Goal: Task Accomplishment & Management: Use online tool/utility

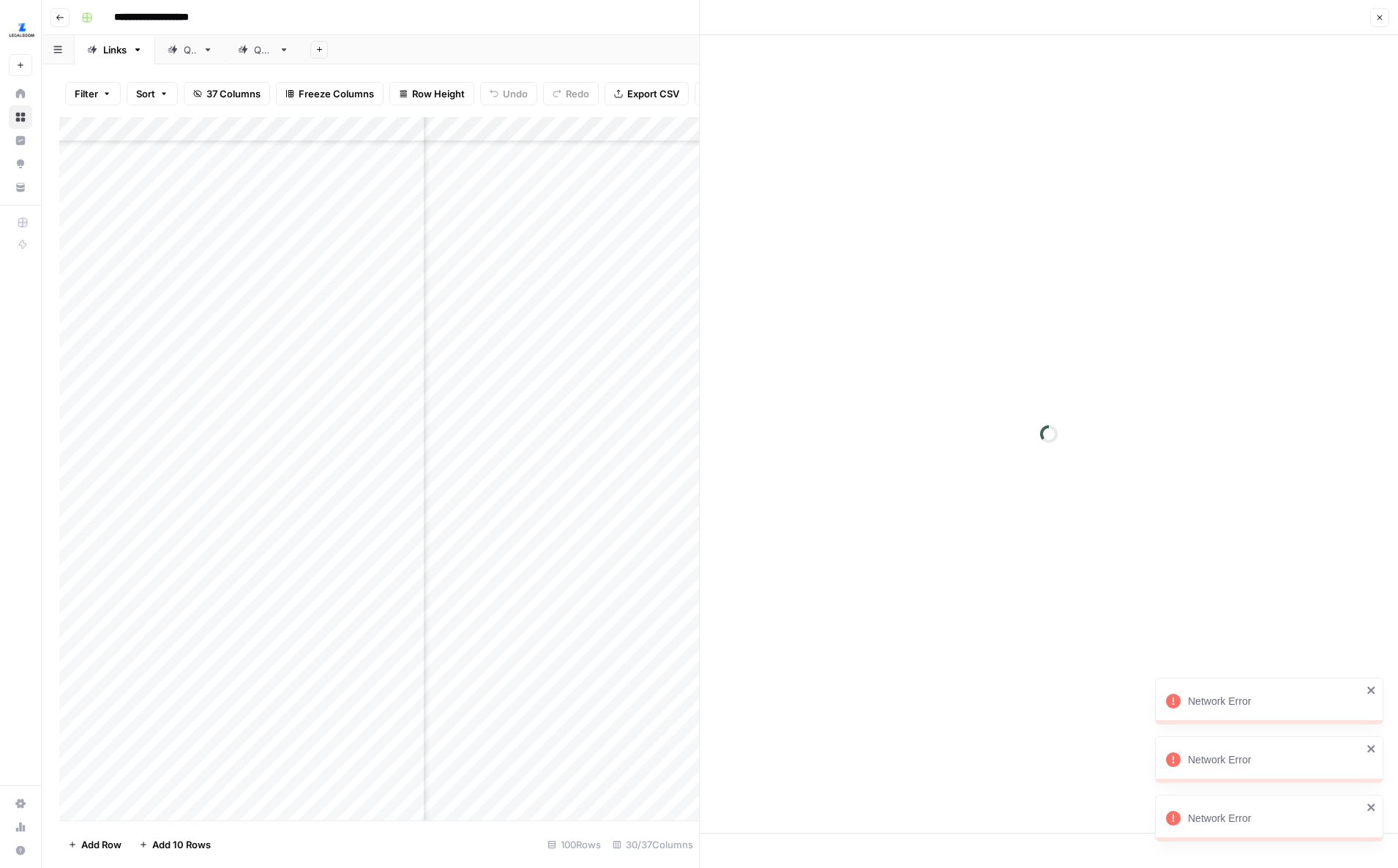
scroll to position [466, 2625]
click at [1375, 688] on div at bounding box center [1048, 434] width 698 height 798
click at [1377, 789] on div "Network Error" at bounding box center [1272, 765] width 234 height 47
click at [1378, 809] on icon "close" at bounding box center [1377, 810] width 7 height 7
click at [1379, 706] on div "Network Error" at bounding box center [1272, 709] width 234 height 47
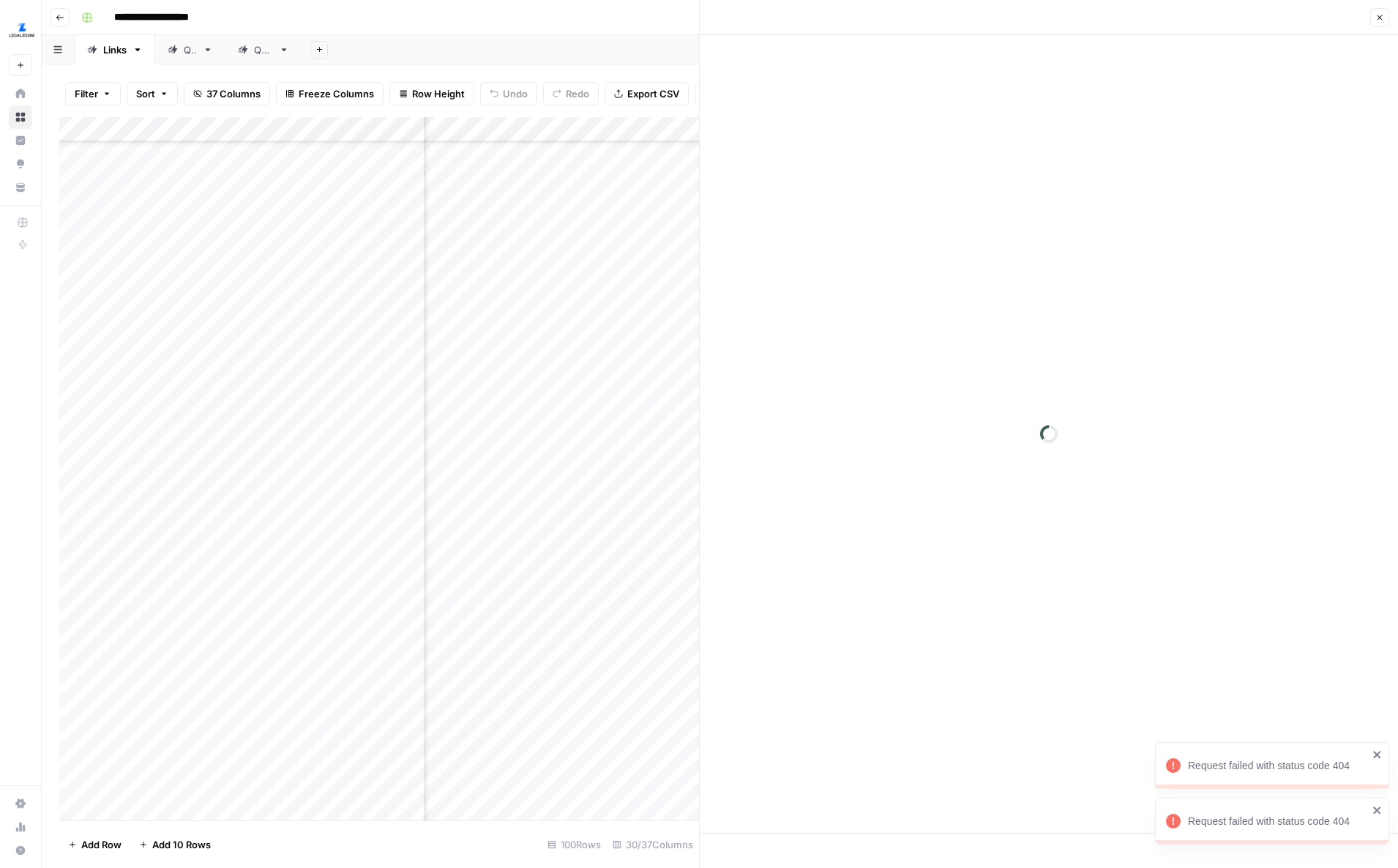
click at [1375, 809] on icon "close" at bounding box center [1377, 810] width 7 height 7
click at [1376, 800] on div "Request failed with status code 404 Request failed with status code 404 Request…" at bounding box center [1269, 824] width 234 height 65
click at [1378, 751] on div "Request failed with status code 404" at bounding box center [1269, 759] width 228 height 47
click at [1378, 751] on div "Request failed with status code 404 Request failed with status code 404 Request…" at bounding box center [1269, 794] width 234 height 123
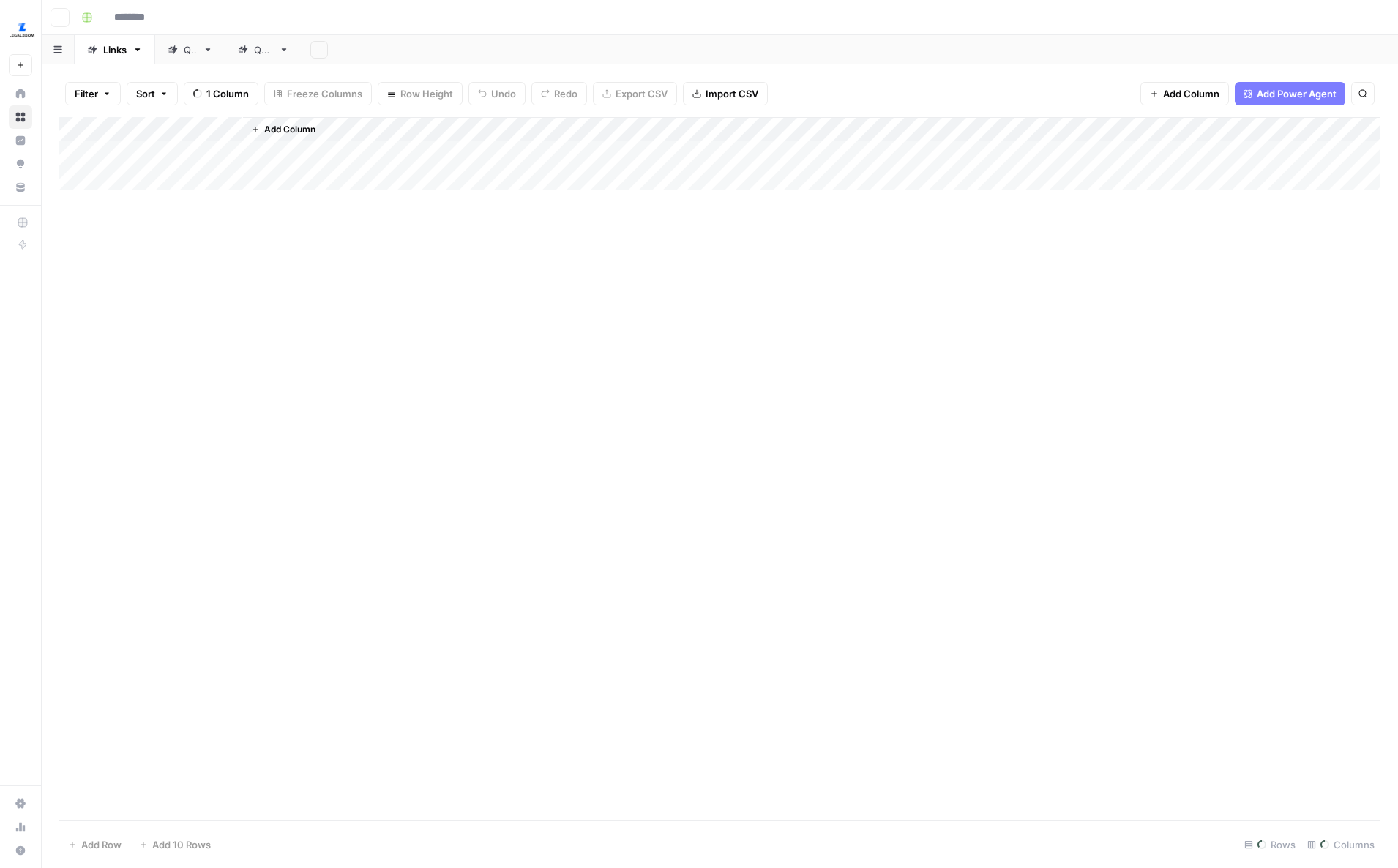
type input "**********"
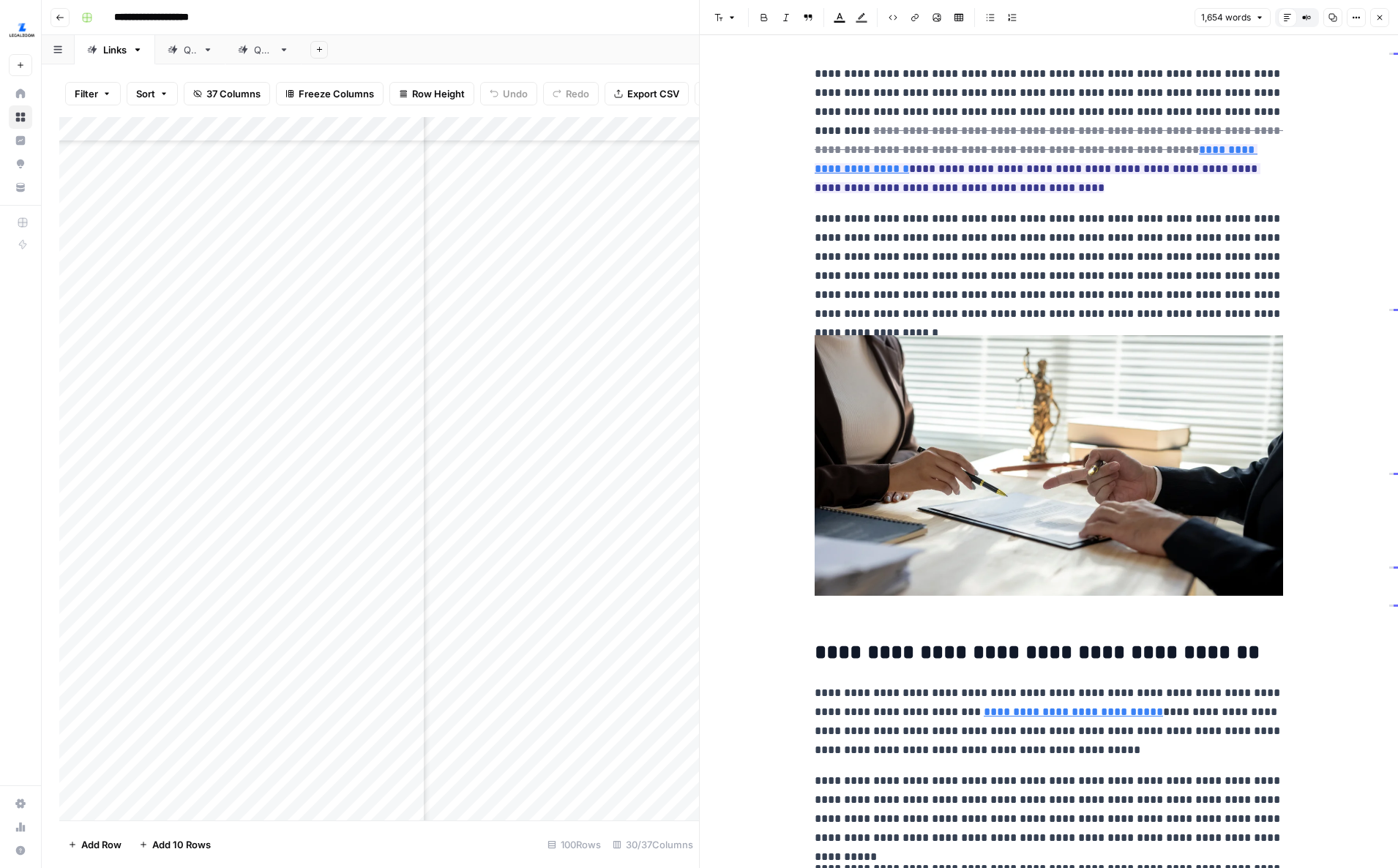
click at [1378, 19] on icon "button" at bounding box center [1379, 17] width 9 height 9
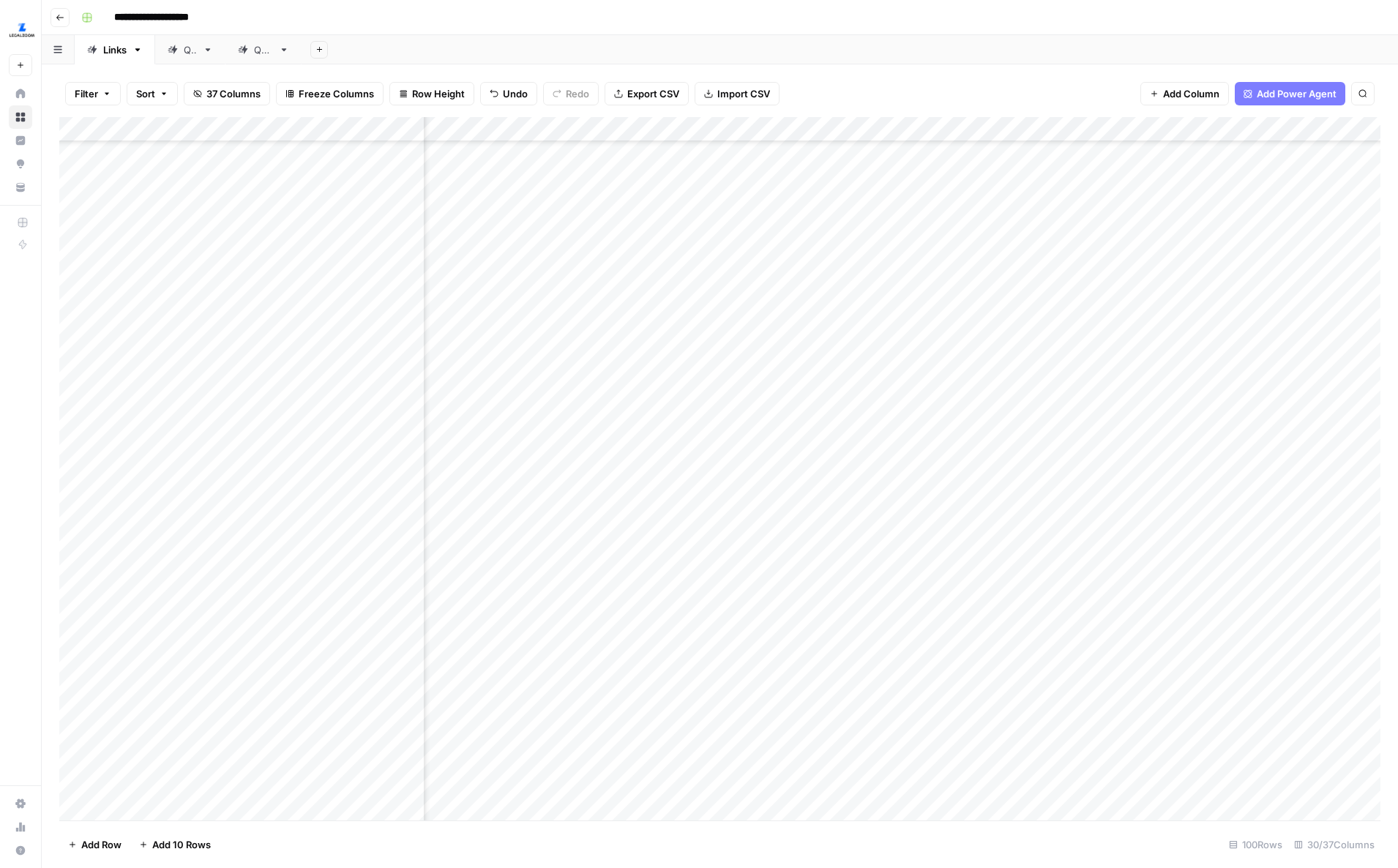
scroll to position [565, 2311]
click at [1110, 731] on div "Add Column" at bounding box center [719, 468] width 1321 height 703
click at [1106, 685] on div "Add Column" at bounding box center [719, 468] width 1321 height 703
click at [1106, 656] on div "Add Column" at bounding box center [719, 468] width 1321 height 703
click at [1105, 613] on div "Add Column" at bounding box center [719, 468] width 1321 height 703
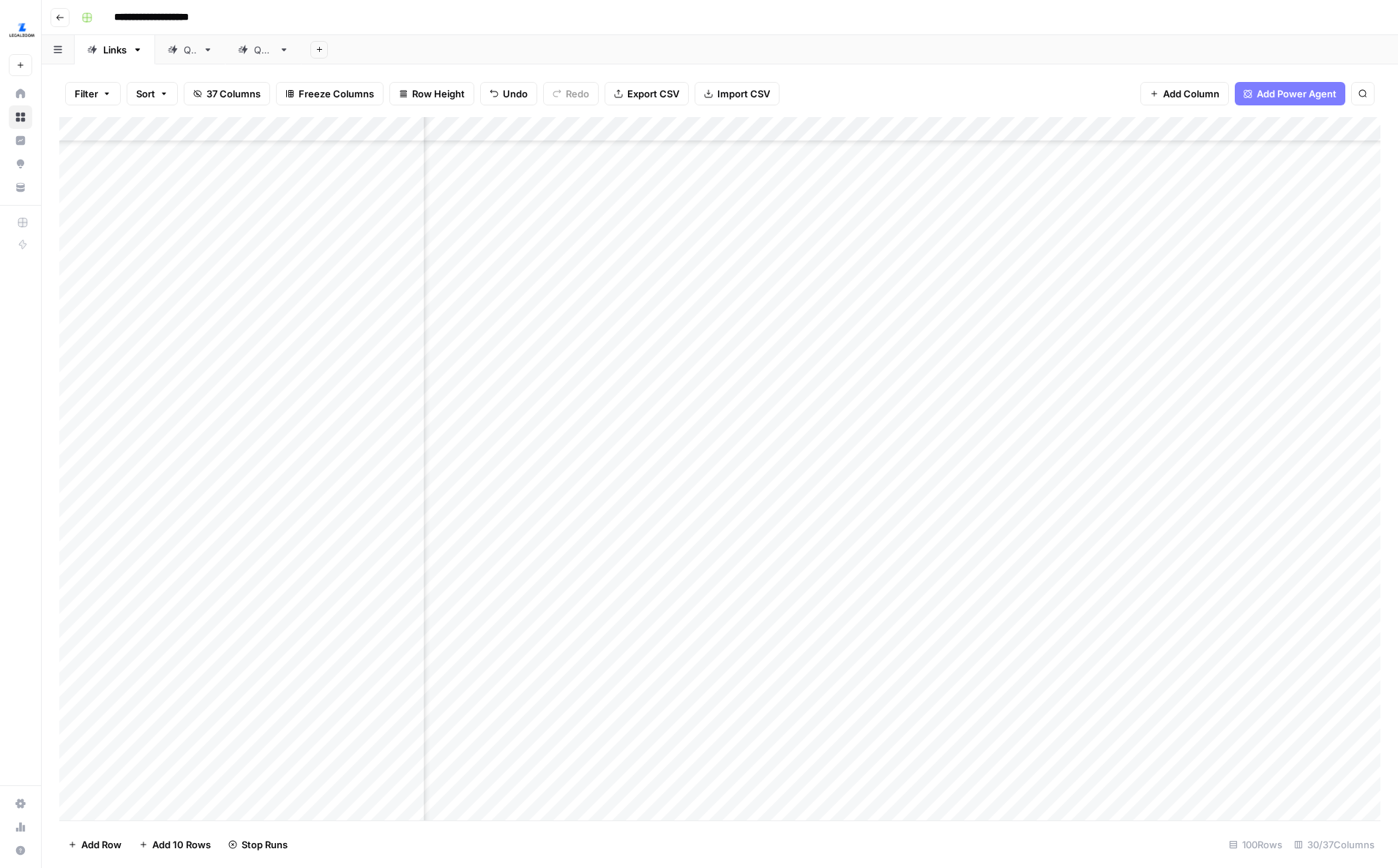
click at [1108, 560] on div "Add Column" at bounding box center [719, 468] width 1321 height 703
click at [1105, 530] on div "Add Column" at bounding box center [719, 468] width 1321 height 703
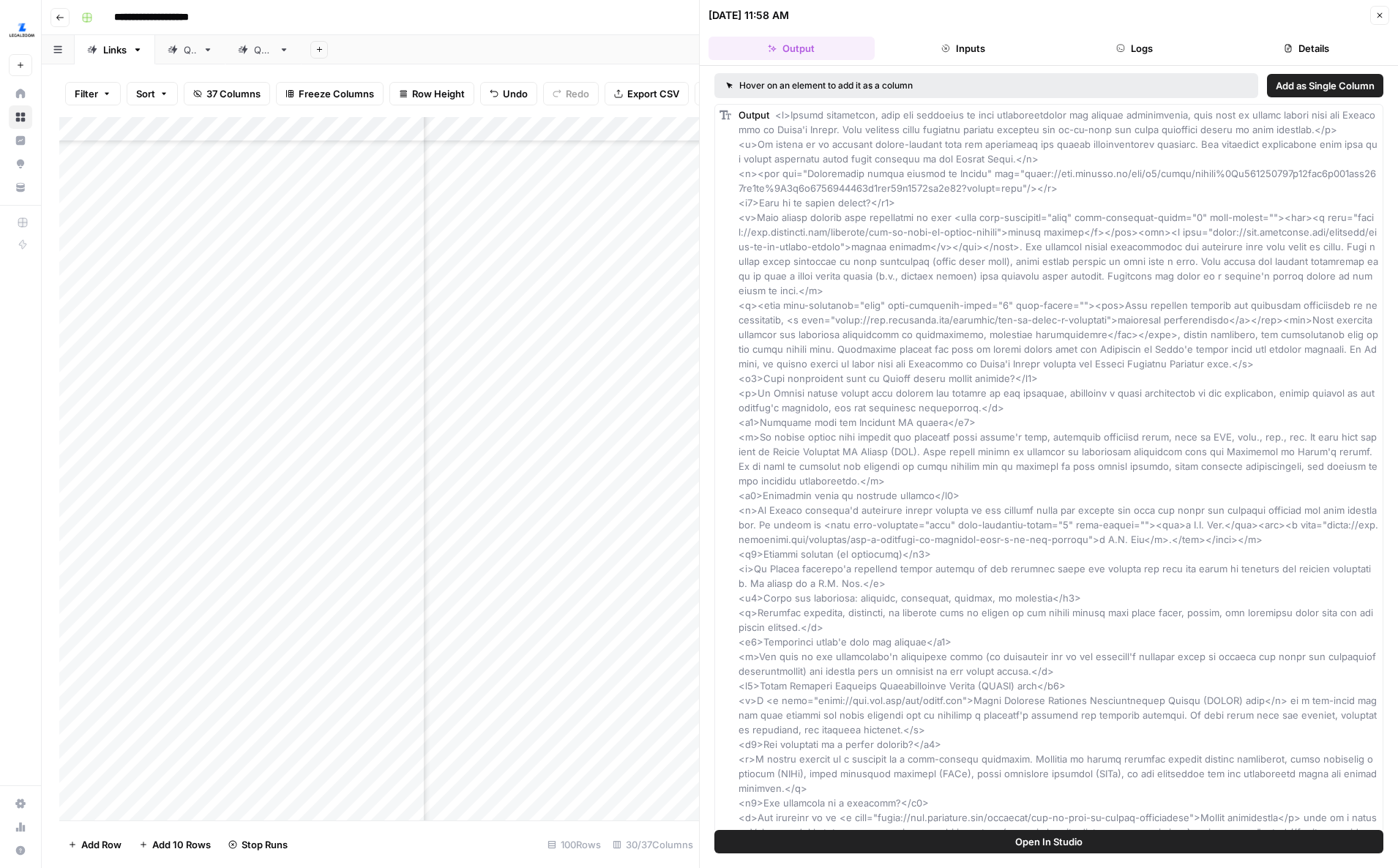
click at [1383, 14] on button "Close" at bounding box center [1379, 15] width 19 height 19
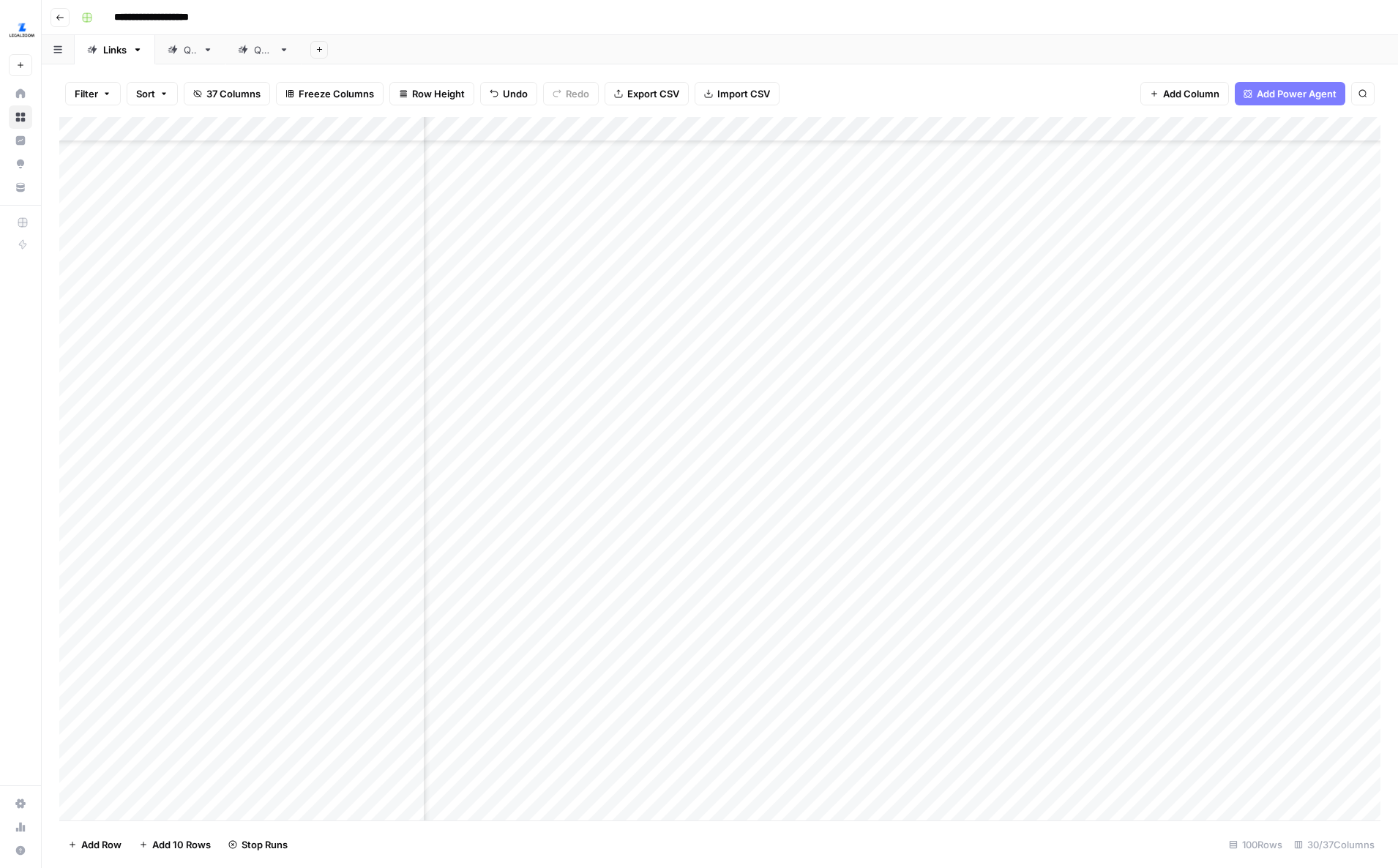
click at [1107, 534] on div "Add Column" at bounding box center [719, 468] width 1321 height 703
click at [1103, 573] on div "Add Column" at bounding box center [719, 468] width 1321 height 703
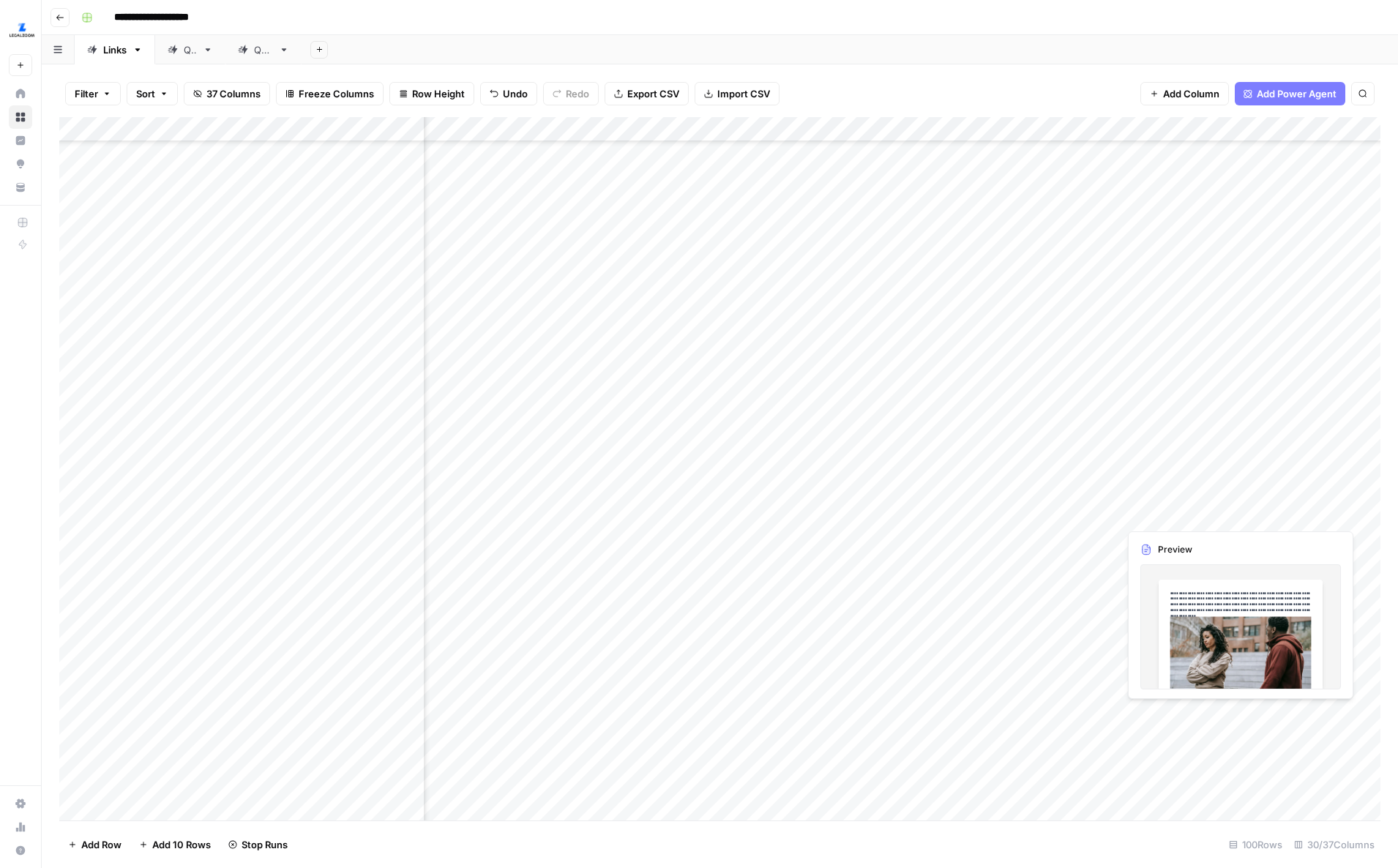
scroll to position [510, 2311]
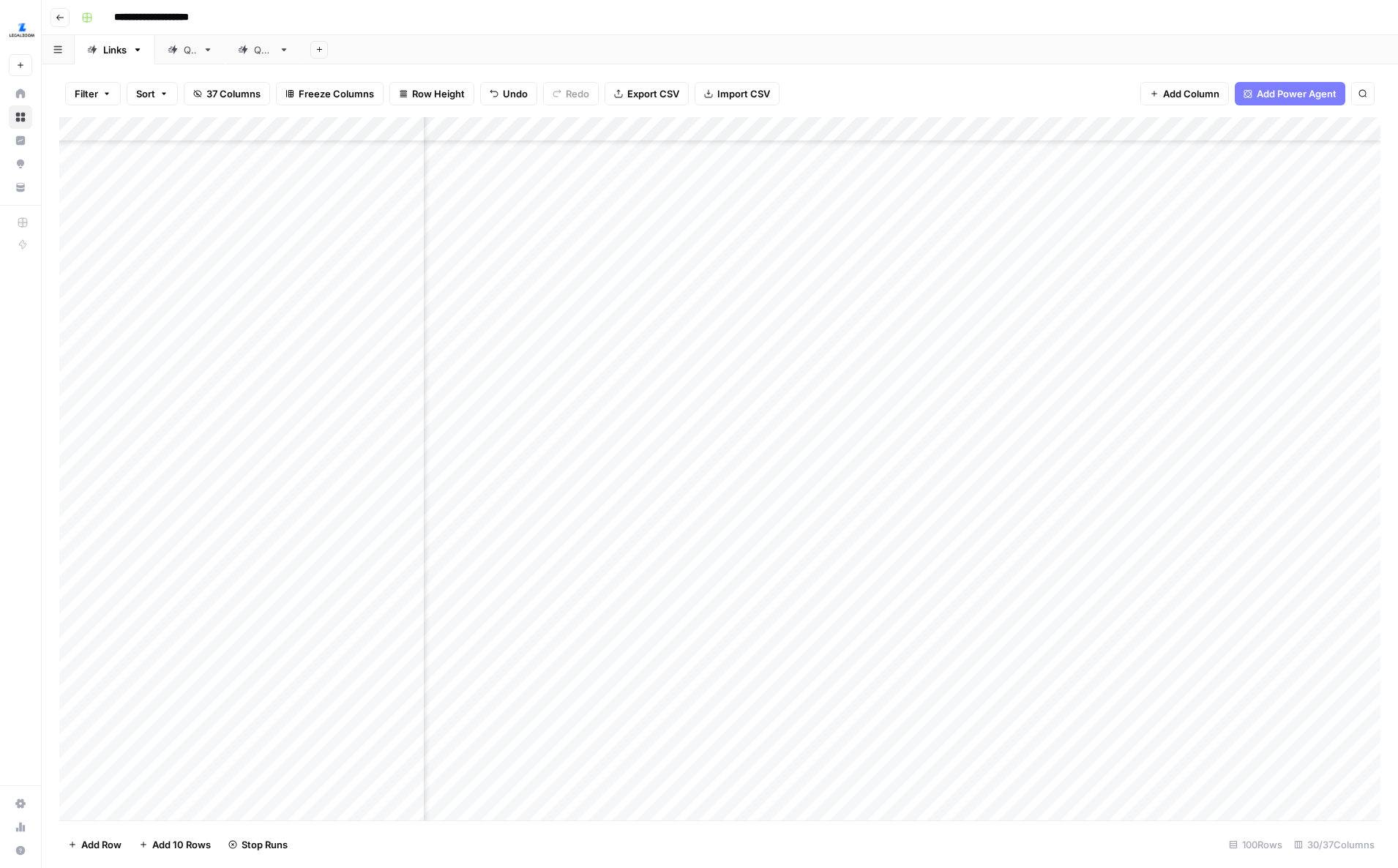
click at [1107, 442] on div "Add Column" at bounding box center [719, 468] width 1321 height 703
click at [1107, 459] on div "Add Column" at bounding box center [719, 468] width 1321 height 703
click at [1110, 421] on div "Add Column" at bounding box center [719, 468] width 1321 height 703
click at [1106, 379] on div "Add Column" at bounding box center [719, 468] width 1321 height 703
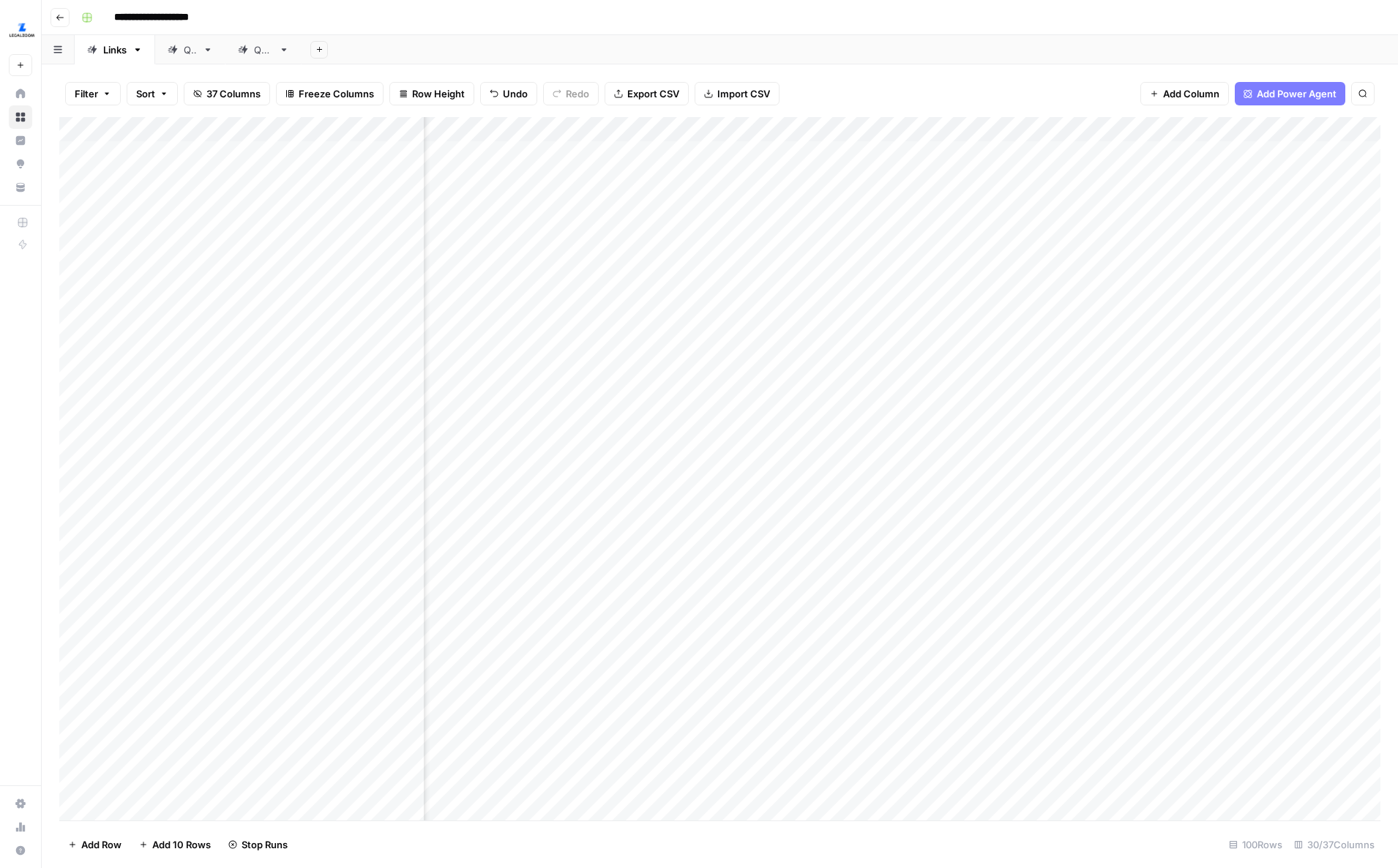
click at [1107, 343] on div "Add Column" at bounding box center [719, 468] width 1321 height 703
click at [1107, 308] on div "Add Column" at bounding box center [719, 468] width 1321 height 703
click at [1107, 270] on div "Add Column" at bounding box center [719, 468] width 1321 height 703
click at [1107, 230] on div "Add Column" at bounding box center [719, 468] width 1321 height 703
click at [1106, 192] on div "Add Column" at bounding box center [719, 468] width 1321 height 703
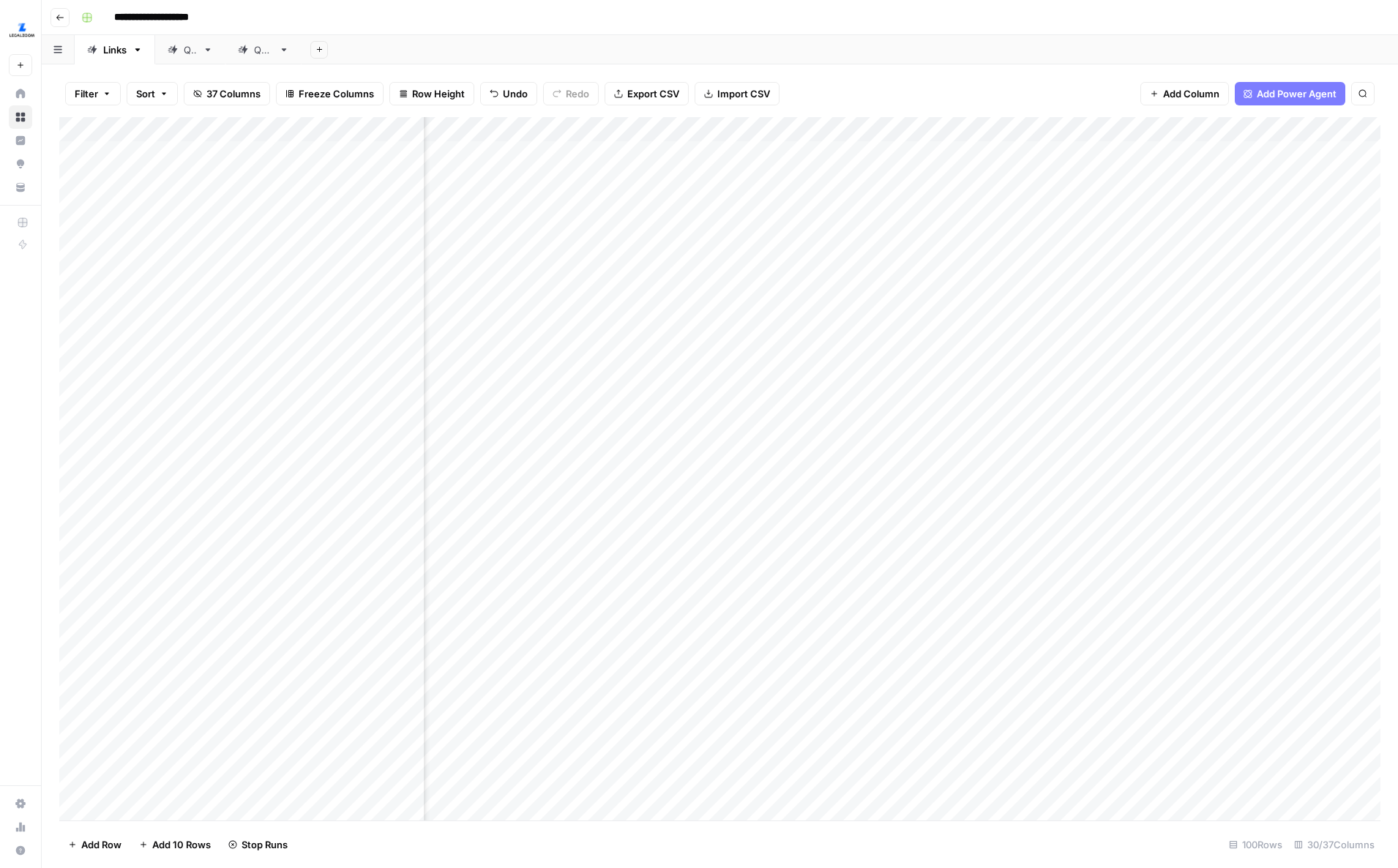
click at [1106, 157] on div "Add Column" at bounding box center [719, 468] width 1321 height 703
